Goal: Task Accomplishment & Management: Complete application form

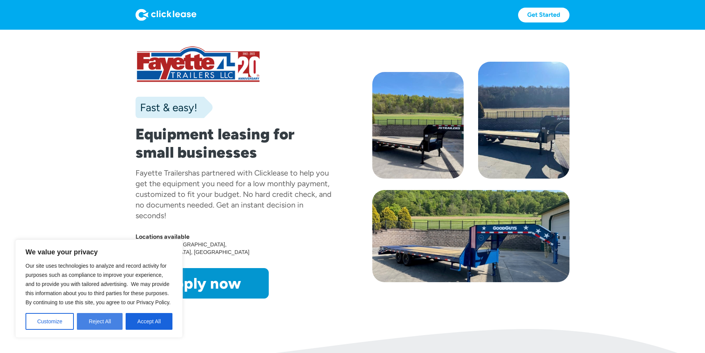
click at [99, 321] on button "Reject All" at bounding box center [100, 321] width 46 height 17
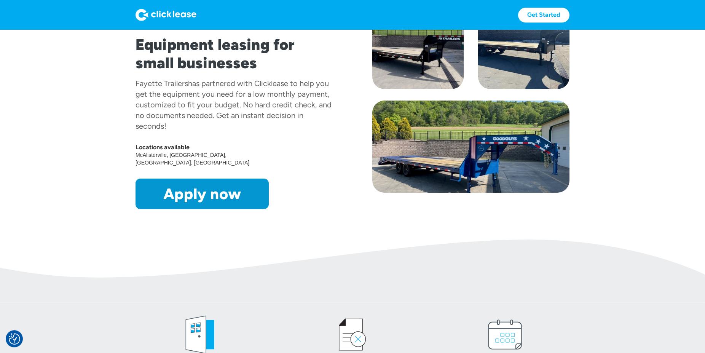
scroll to position [116, 0]
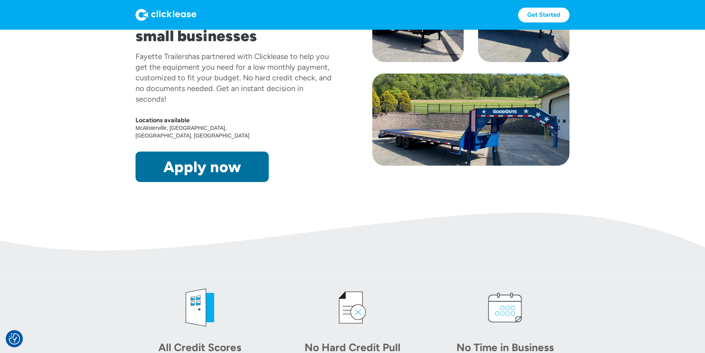
click at [207, 158] on link "Apply now" at bounding box center [201, 166] width 133 height 30
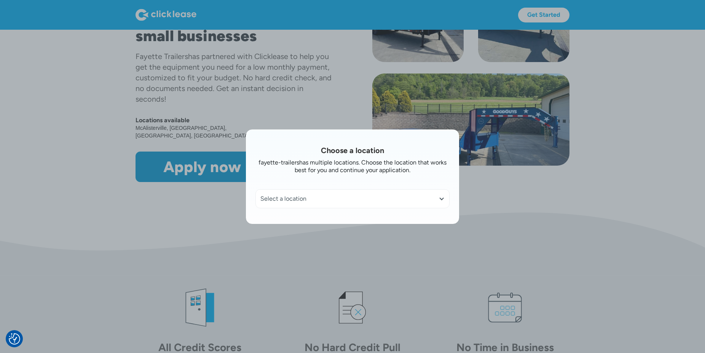
click at [293, 199] on div "Select a location" at bounding box center [352, 199] width 184 height 8
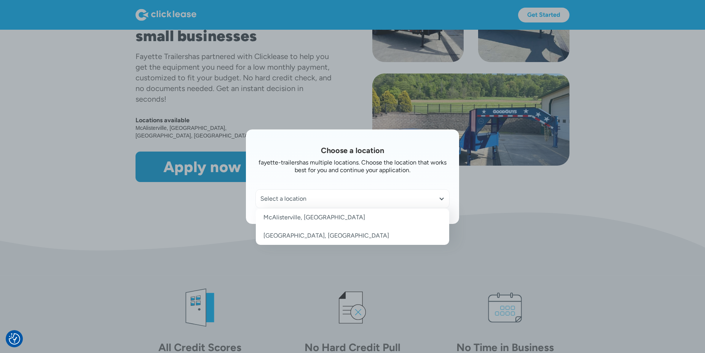
click at [297, 219] on link "McAlisterville, [GEOGRAPHIC_DATA]" at bounding box center [352, 217] width 193 height 18
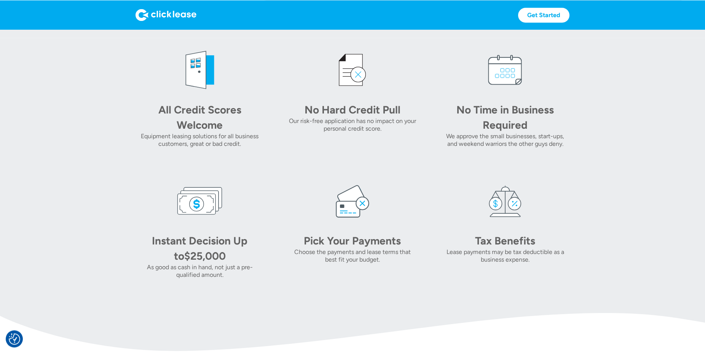
scroll to position [388, 0]
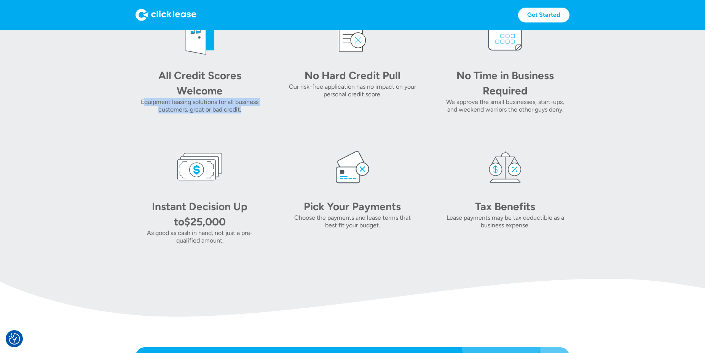
drag, startPoint x: 252, startPoint y: 106, endPoint x: 145, endPoint y: 86, distance: 108.0
click at [145, 86] on div "All Credit Scores Welcome Equipment leasing solutions for all business customer…" at bounding box center [352, 128] width 434 height 231
click at [245, 107] on div "All Credit Scores Welcome Equipment leasing solutions for all business customer…" at bounding box center [352, 128] width 434 height 231
drag, startPoint x: 231, startPoint y: 218, endPoint x: 172, endPoint y: 214, distance: 58.8
click at [172, 214] on div "Instant Decision Up to $25,000" at bounding box center [199, 214] width 128 height 30
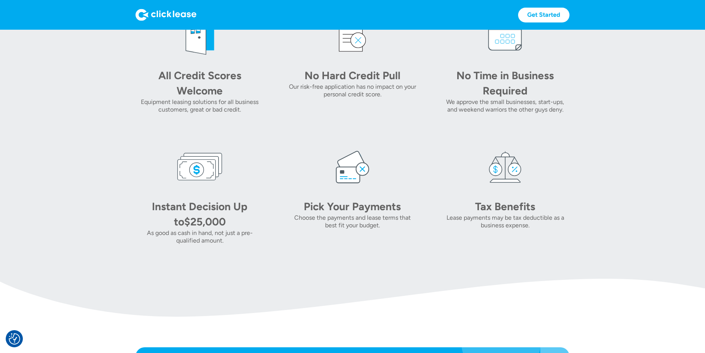
click at [155, 212] on div "Instant Decision Up to $25,000" at bounding box center [199, 214] width 128 height 30
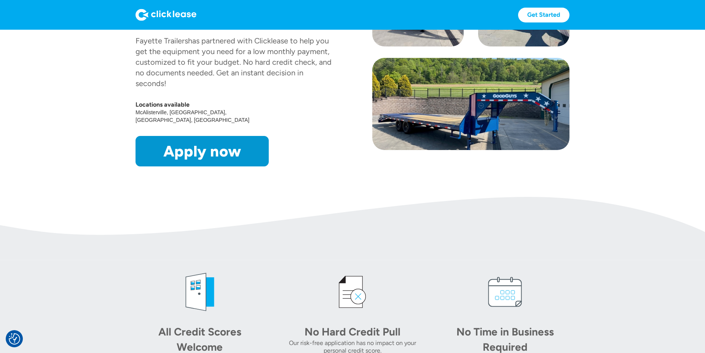
scroll to position [0, 0]
